Goal: Information Seeking & Learning: Learn about a topic

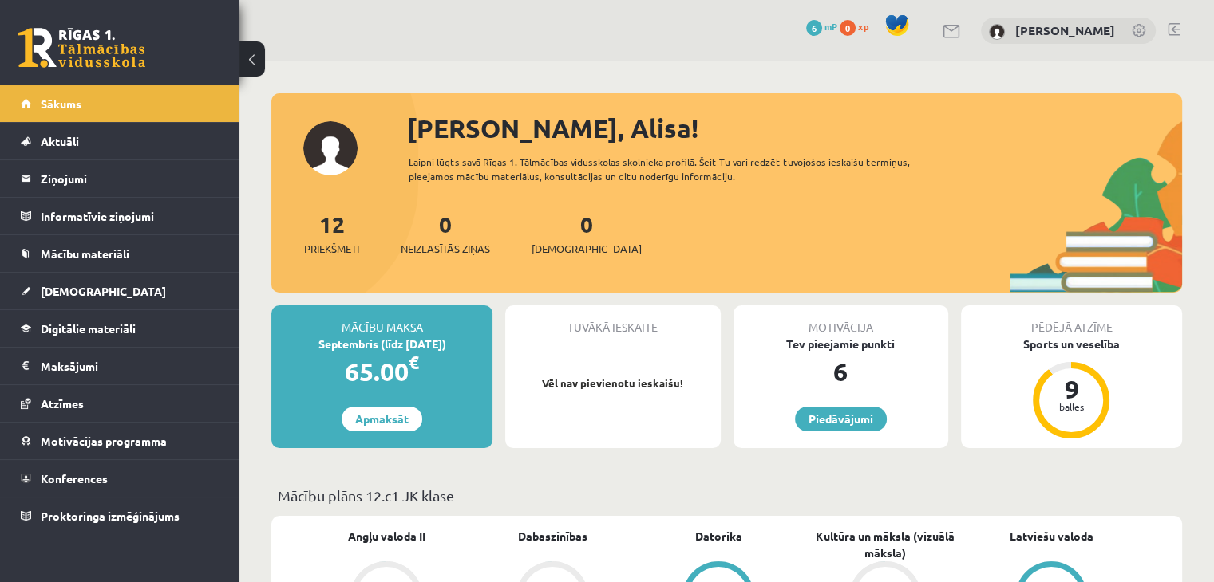
drag, startPoint x: 0, startPoint y: 0, endPoint x: 603, endPoint y: 39, distance: 604.5
click at [603, 39] on div "0 Dāvanas 6 mP 0 xp Alisa Griščuka" at bounding box center [726, 30] width 974 height 61
click at [130, 285] on link "[DEMOGRAPHIC_DATA]" at bounding box center [120, 291] width 199 height 37
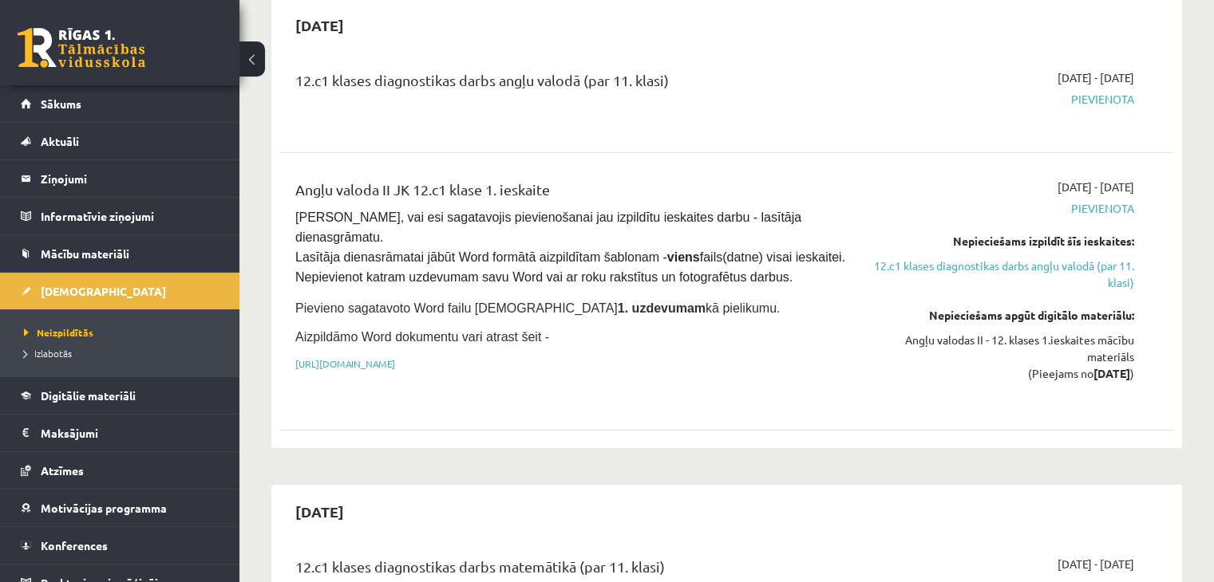
scroll to position [160, 0]
click at [395, 357] on link "https://drive.google.com/drive/folders/1IHE_ip15KOAbO2Se1NDGwZ2e__vlzPUf?usp=sh…" at bounding box center [345, 363] width 100 height 13
click at [97, 96] on link "Sākums" at bounding box center [120, 103] width 199 height 37
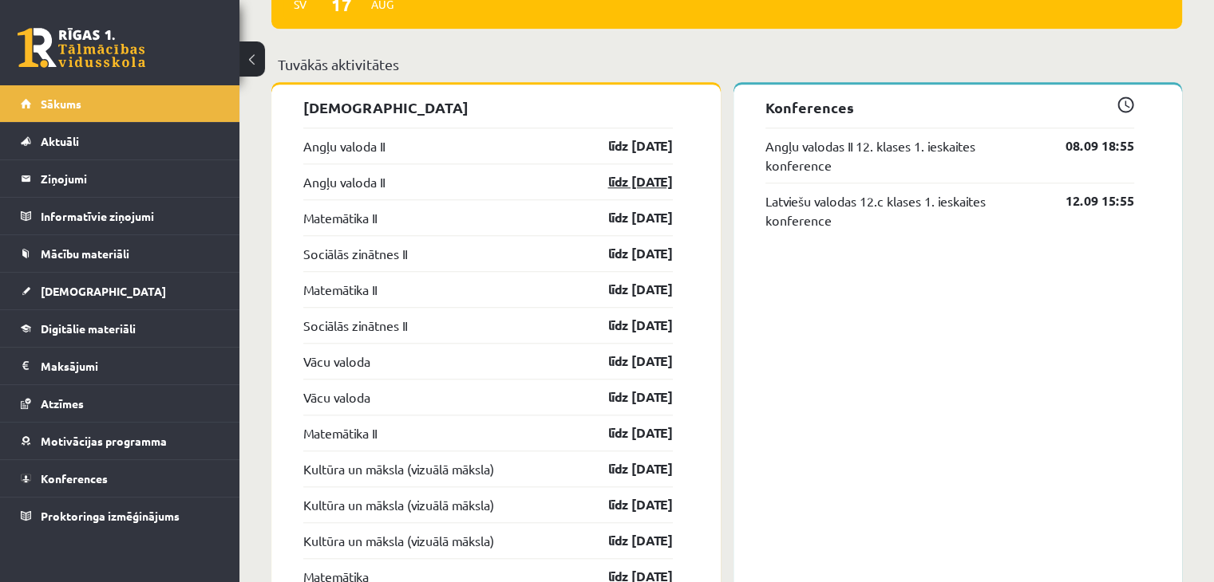
scroll to position [1394, 0]
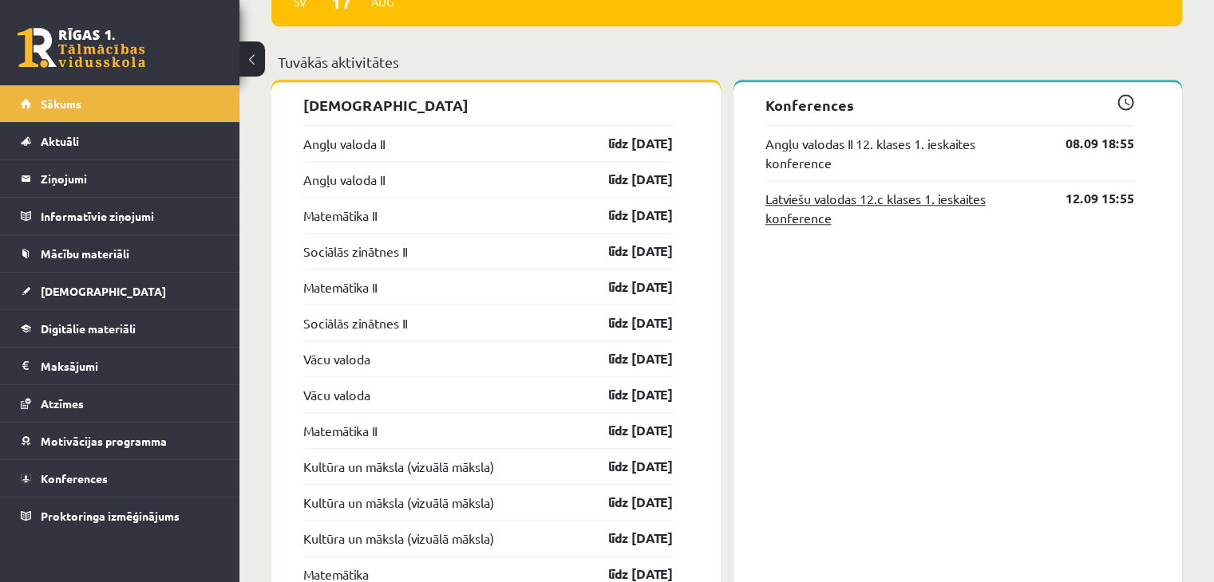
click at [815, 200] on link "Latviešu valodas 12.c klases 1. ieskaites konference" at bounding box center [903, 208] width 277 height 38
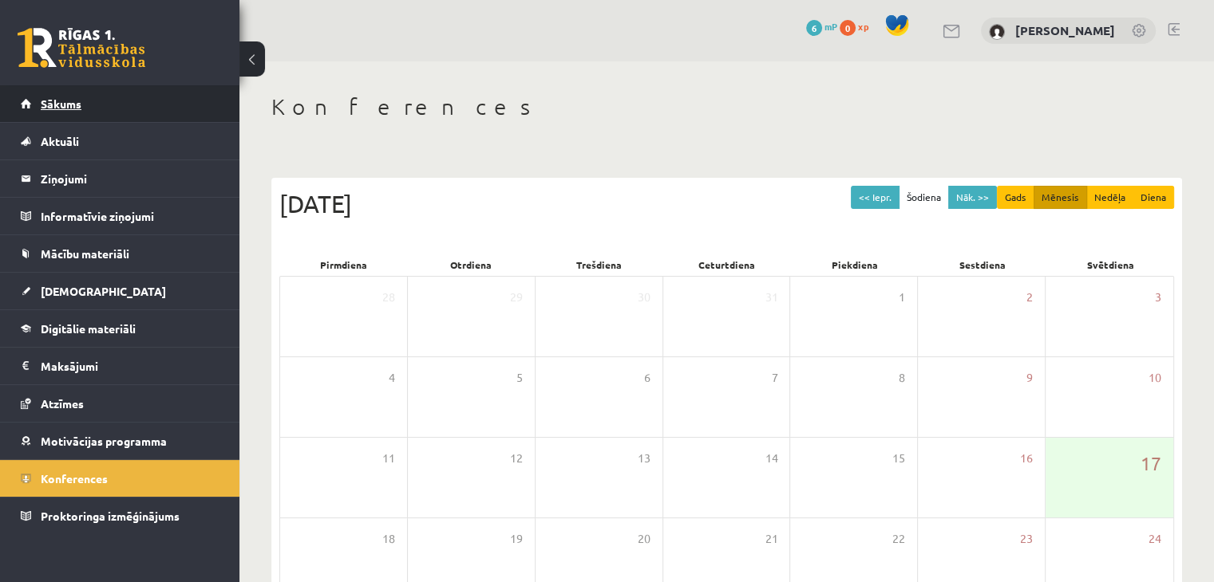
click at [131, 113] on link "Sākums" at bounding box center [120, 103] width 199 height 37
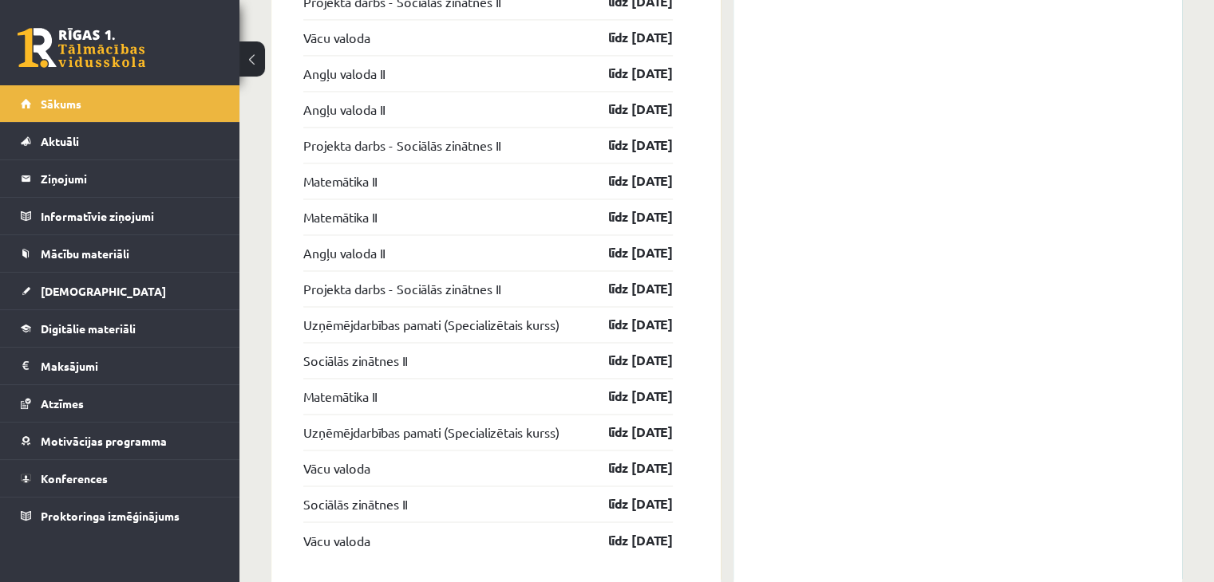
scroll to position [2496, 0]
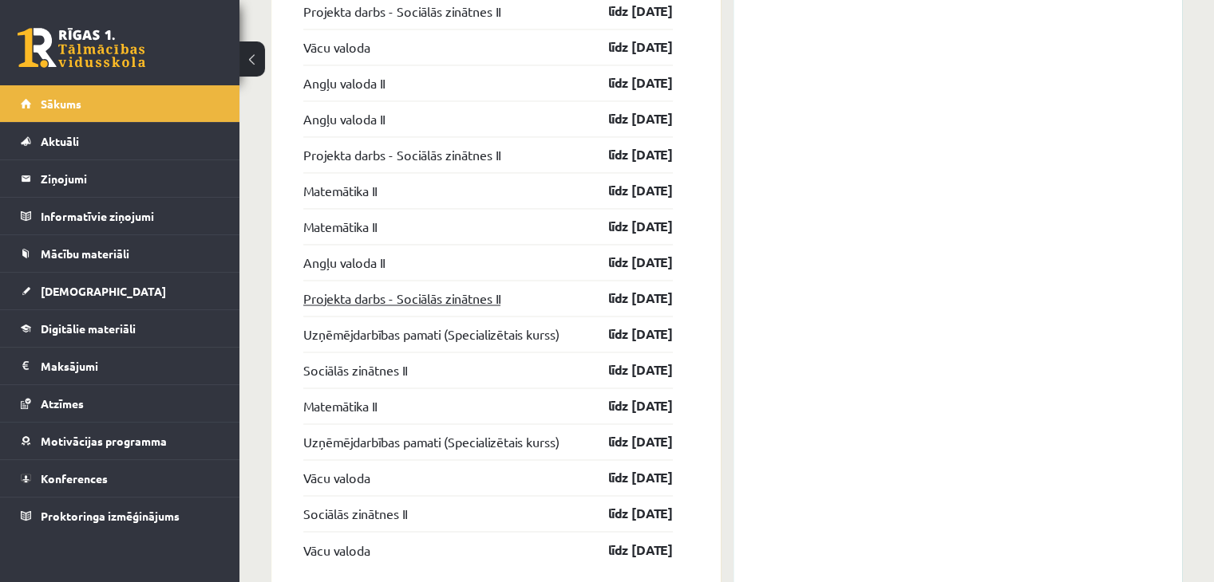
click at [464, 300] on link "Projekta darbs - Sociālās zinātnes II" at bounding box center [401, 298] width 197 height 19
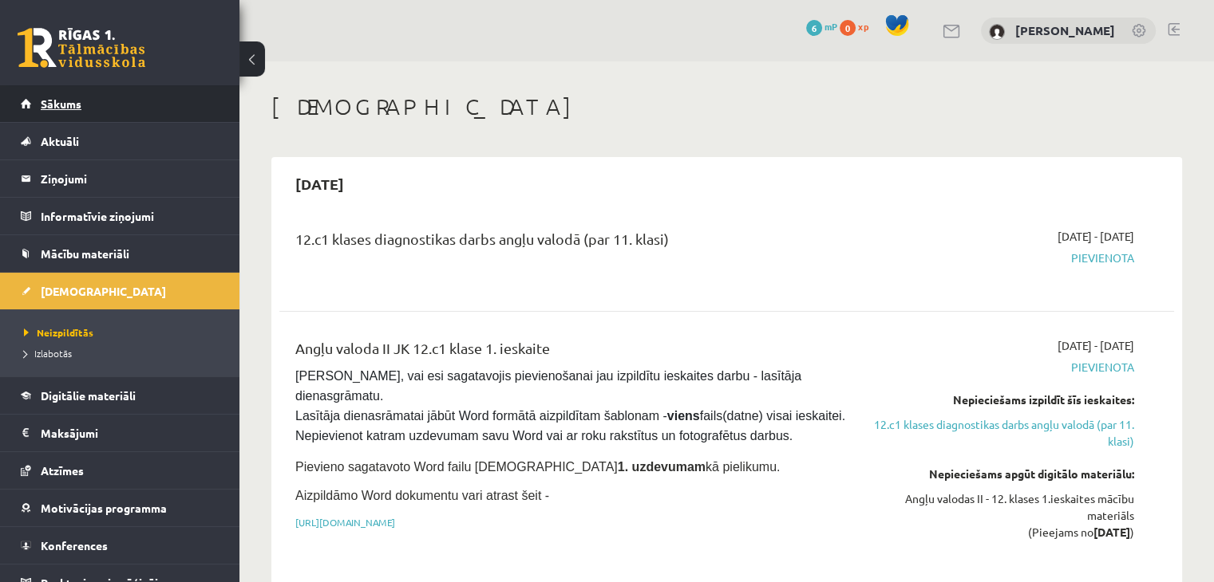
click at [81, 105] on span "Sākums" at bounding box center [61, 104] width 41 height 14
